Goal: Information Seeking & Learning: Compare options

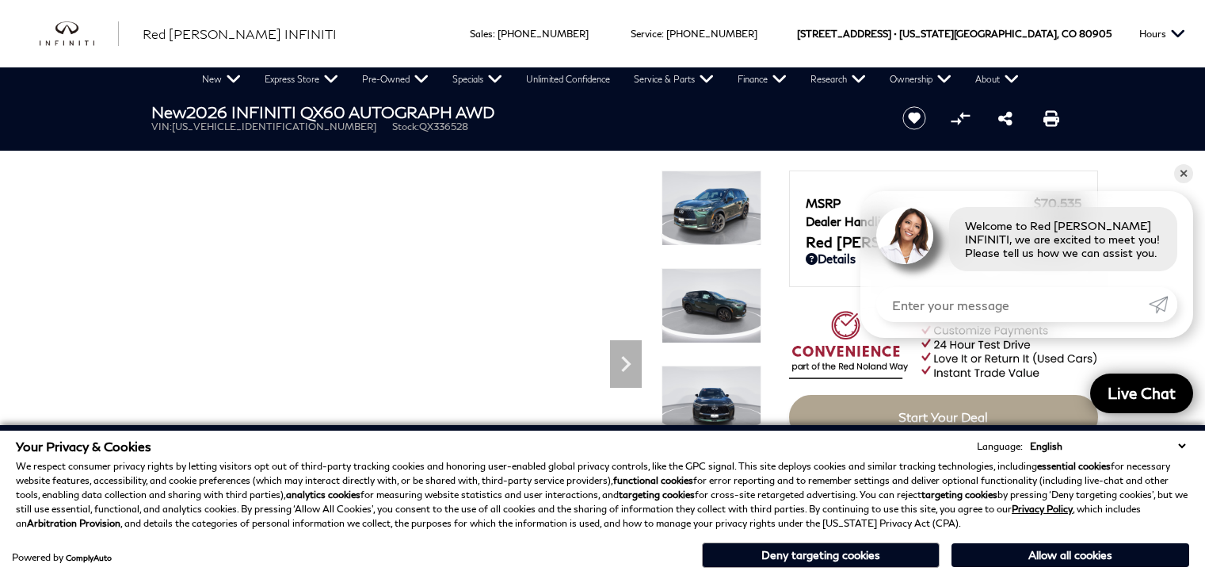
click at [1184, 21] on button "Hours" at bounding box center [1163, 33] width 62 height 67
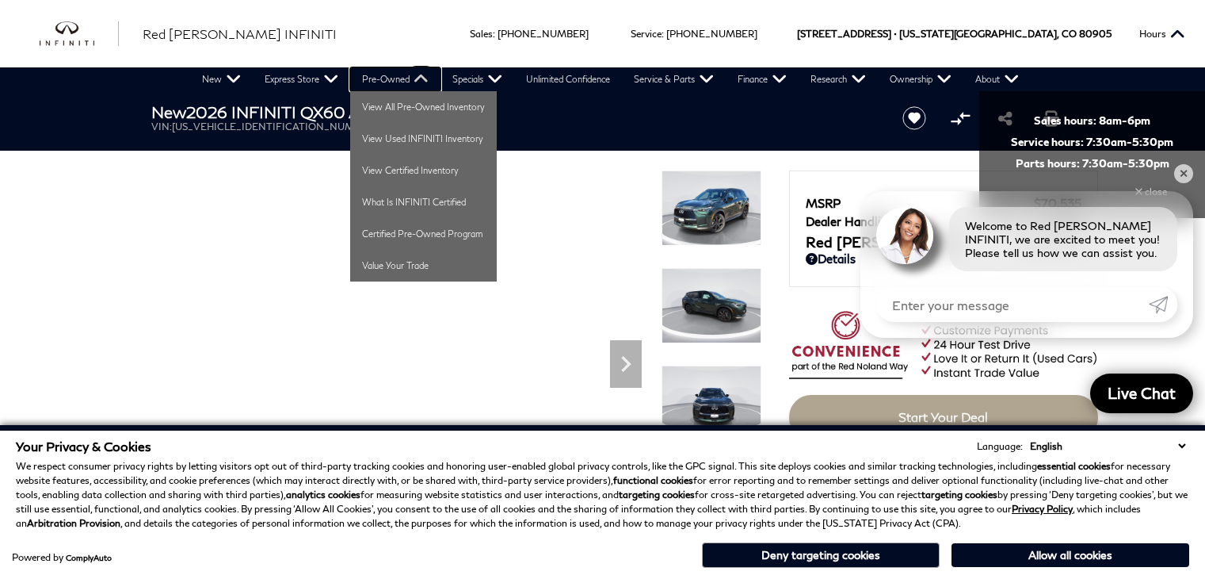
click at [355, 80] on link "Pre-Owned" at bounding box center [395, 79] width 90 height 24
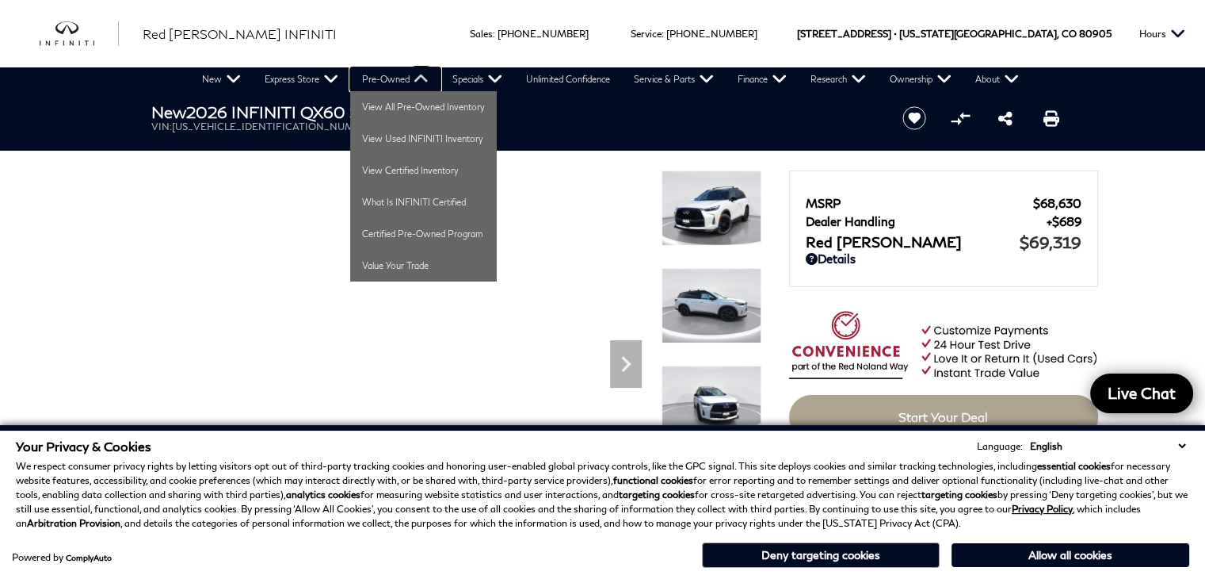
click at [425, 75] on link "Pre-Owned" at bounding box center [395, 79] width 90 height 24
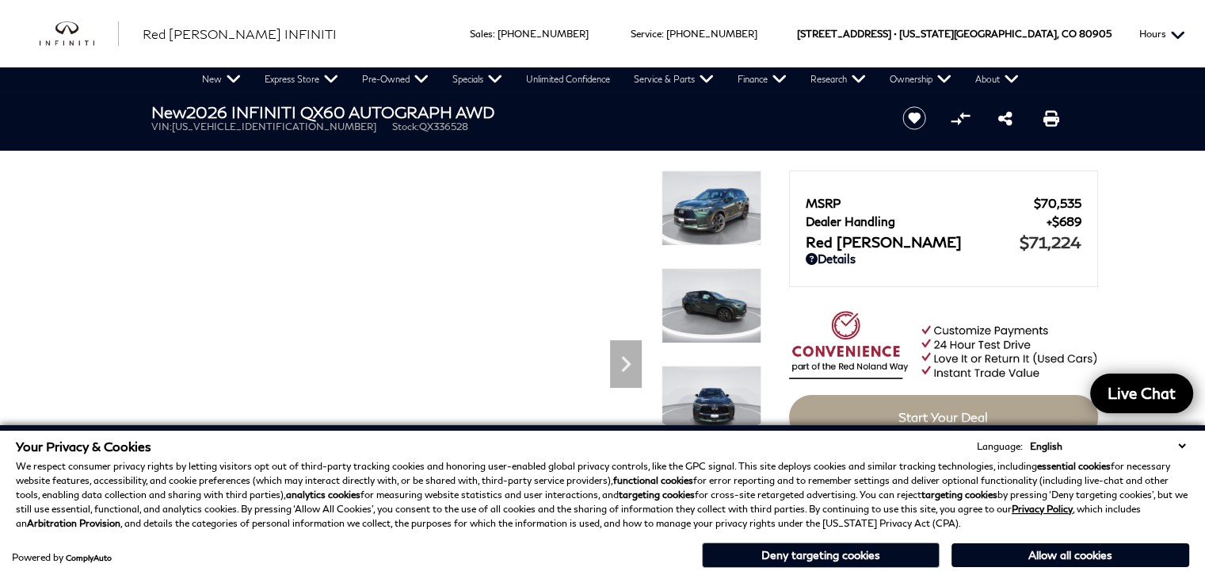
click at [1151, 29] on button "Hours" at bounding box center [1163, 33] width 62 height 67
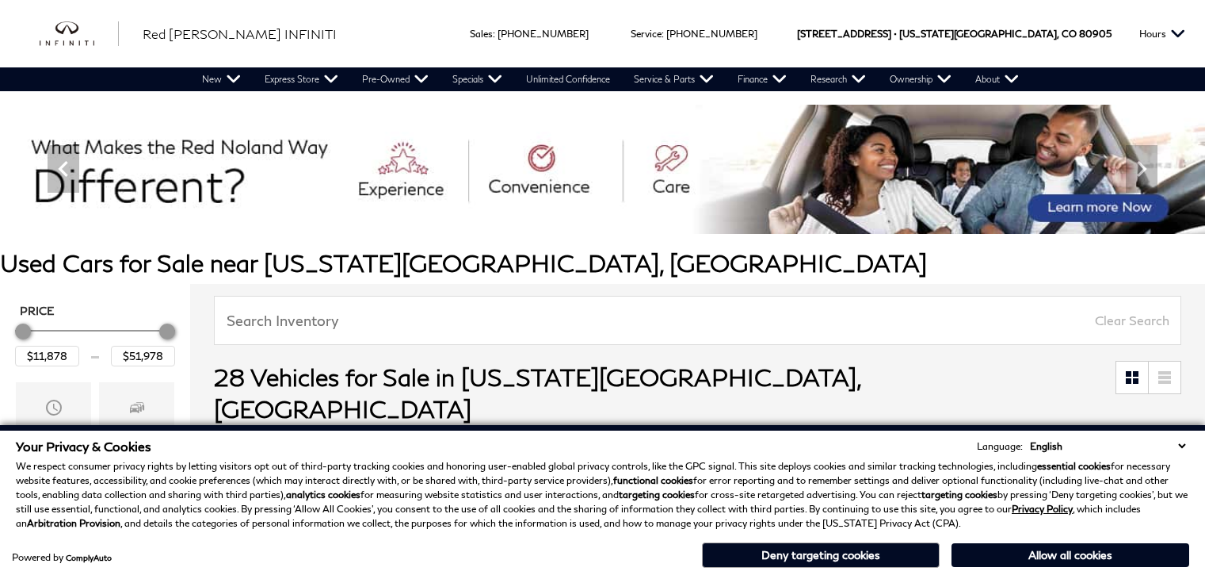
click at [818, 197] on img at bounding box center [602, 169] width 1205 height 129
